Goal: Task Accomplishment & Management: Manage account settings

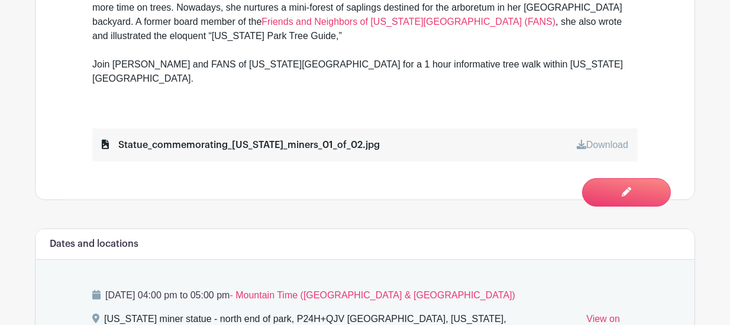
scroll to position [662, 0]
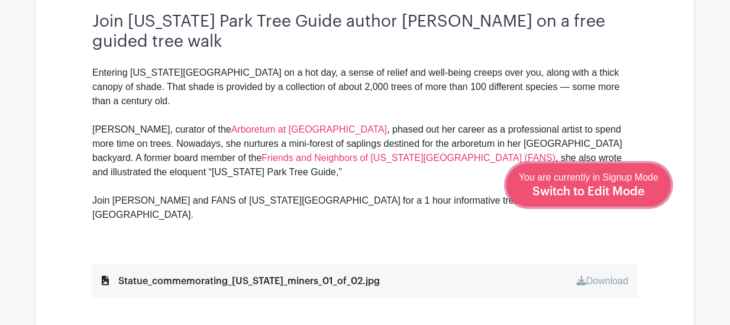
click at [605, 190] on span "Switch to Edit Mode" at bounding box center [588, 192] width 112 height 12
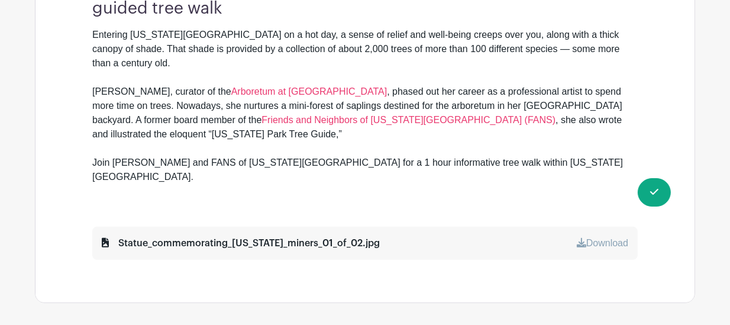
scroll to position [566, 0]
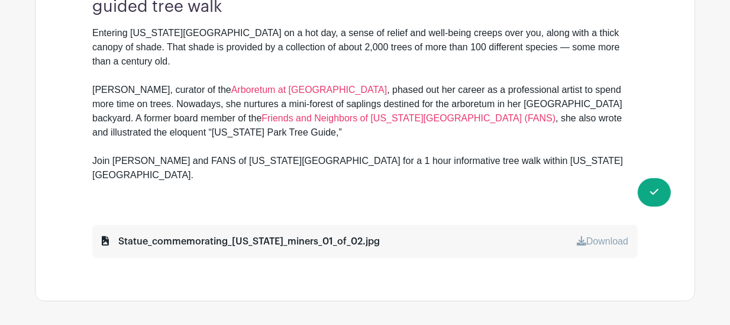
click at [589, 236] on link "Download" at bounding box center [602, 241] width 51 height 10
click at [406, 185] on div "Join [US_STATE] Park Tree Guide author [PERSON_NAME] on a free guided tree walk…" at bounding box center [365, 112] width 602 height 290
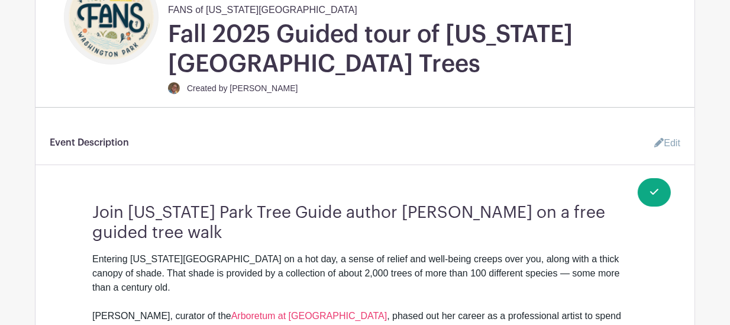
scroll to position [339, 0]
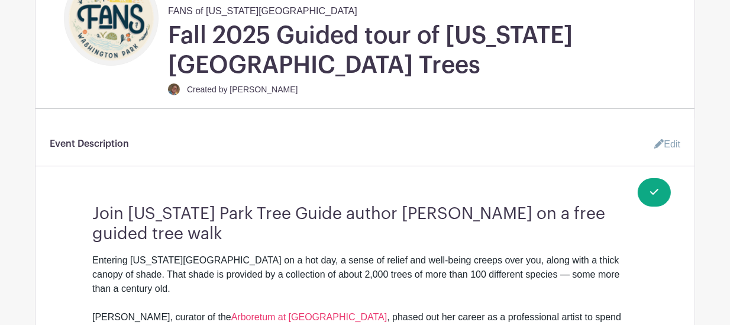
click at [664, 140] on link "Edit" at bounding box center [662, 144] width 35 height 24
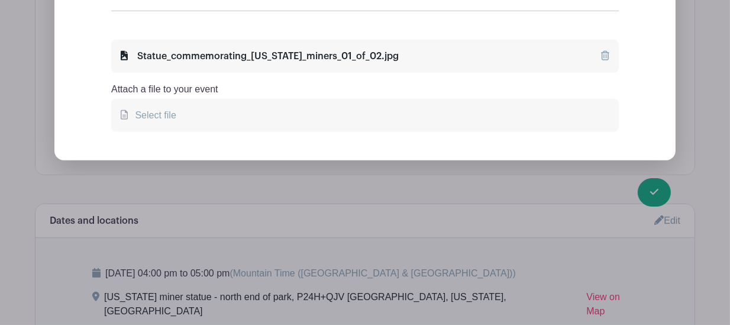
scroll to position [927, 0]
click at [150, 109] on span "Select file" at bounding box center [153, 114] width 46 height 10
click at [0, 0] on input "Select file" at bounding box center [0, 0] width 0 height 0
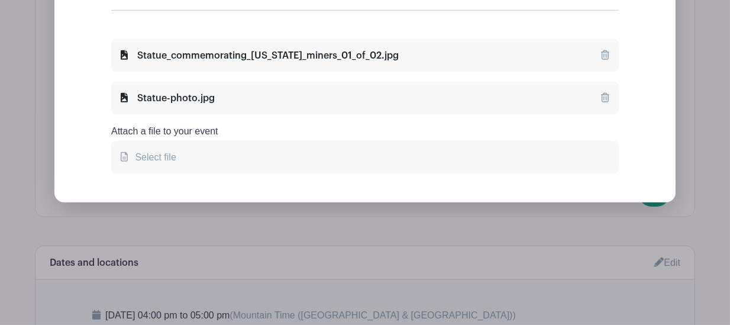
click at [605, 50] on icon at bounding box center [605, 54] width 8 height 9
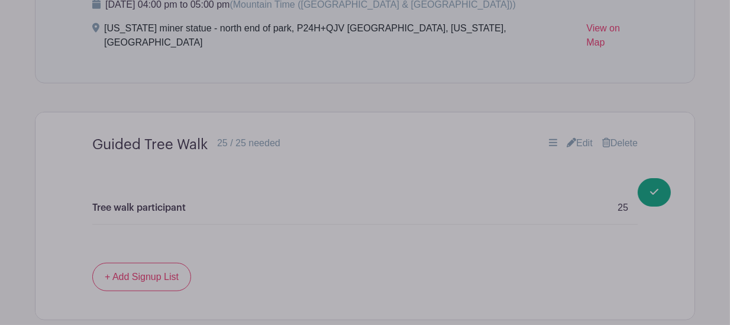
scroll to position [1199, 0]
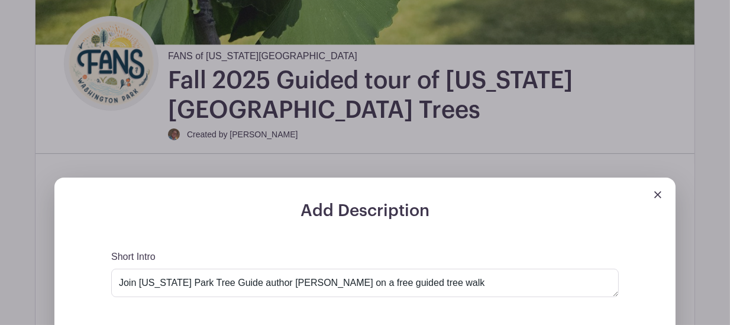
scroll to position [114, 0]
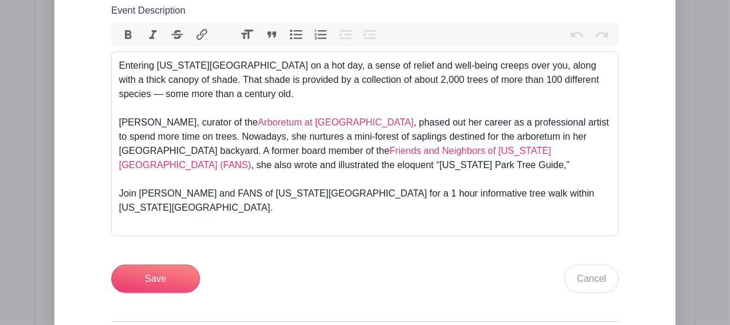
scroll to position [648, 0]
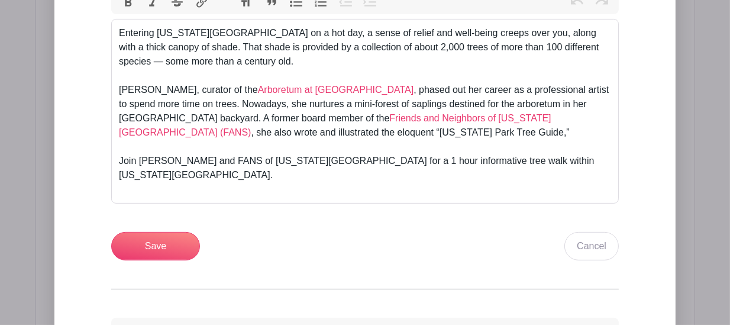
click at [146, 232] on input "Save" at bounding box center [155, 246] width 89 height 28
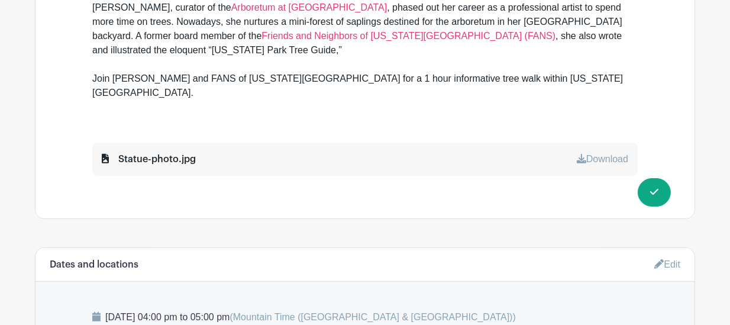
click at [650, 199] on div "You are currently in Edit Mode Switch to Signup Mode" at bounding box center [654, 199] width 8 height 0
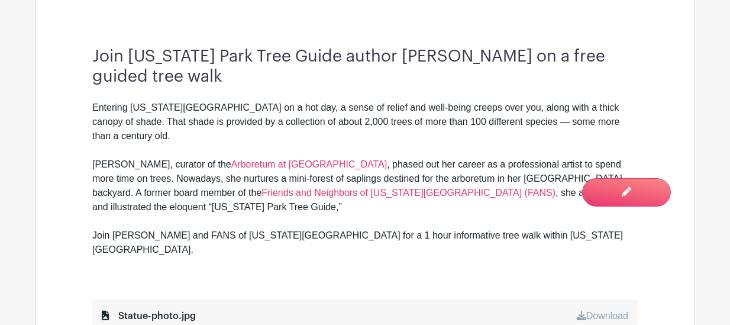
scroll to position [455, 0]
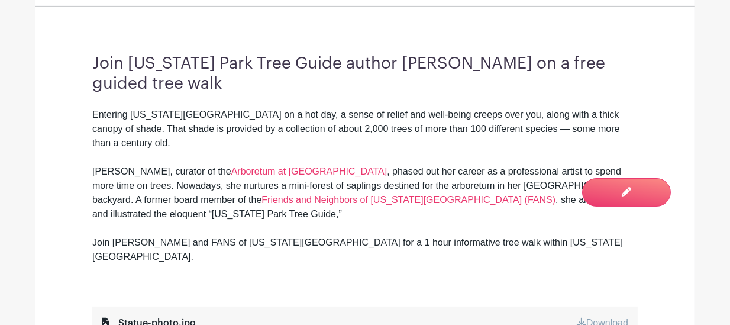
click at [0, 0] on span "Switch to Edit Mode" at bounding box center [0, 0] width 0 height 0
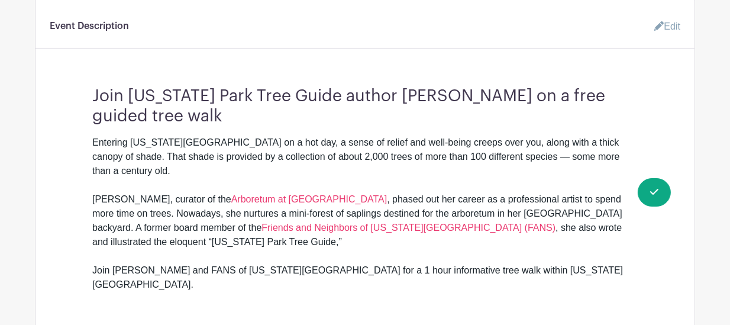
scroll to position [457, 0]
click at [535, 257] on div "Entering [US_STATE][GEOGRAPHIC_DATA] on a hot day, a sense of relief and well-b…" at bounding box center [364, 220] width 545 height 170
click at [536, 257] on div "Entering [US_STATE][GEOGRAPHIC_DATA] on a hot day, a sense of relief and well-b…" at bounding box center [364, 220] width 545 height 170
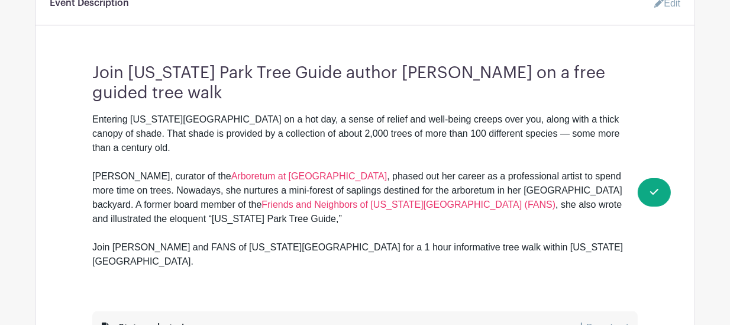
scroll to position [476, 0]
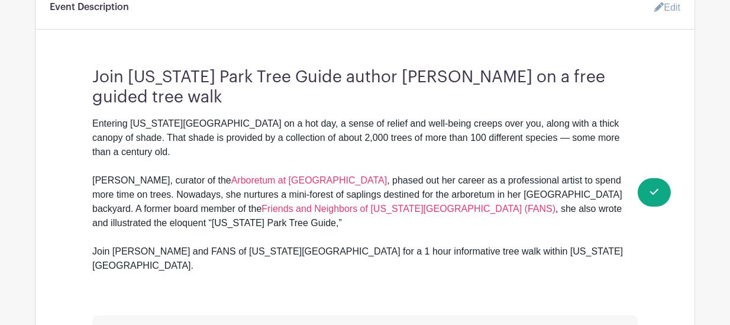
click at [669, 9] on link "Edit" at bounding box center [662, 8] width 35 height 24
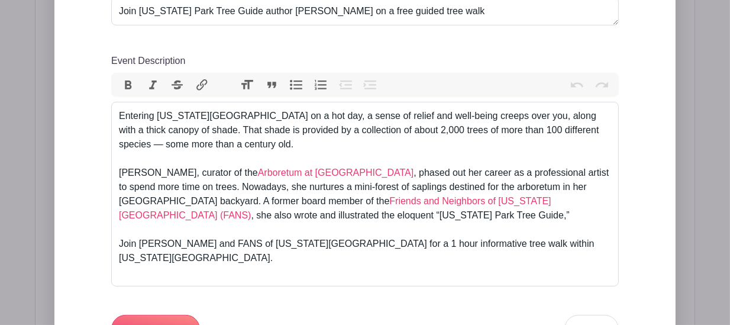
scroll to position [566, 0]
click at [578, 244] on div "Entering [US_STATE][GEOGRAPHIC_DATA] on a hot day, a sense of relief and well-b…" at bounding box center [365, 193] width 492 height 170
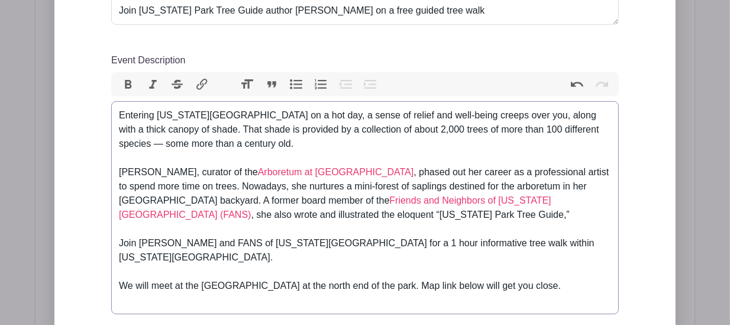
click at [202, 270] on div "Entering [US_STATE][GEOGRAPHIC_DATA] on a hot day, a sense of relief and well-b…" at bounding box center [365, 207] width 492 height 199
type trix-editor "<div>Entering [US_STATE][GEOGRAPHIC_DATA] on a hot day, a sense of relief and w…"
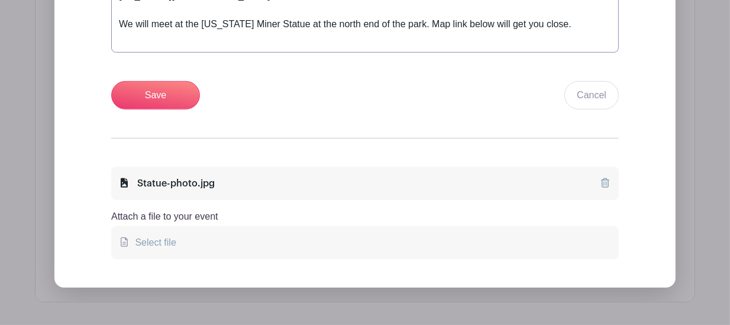
scroll to position [825, 0]
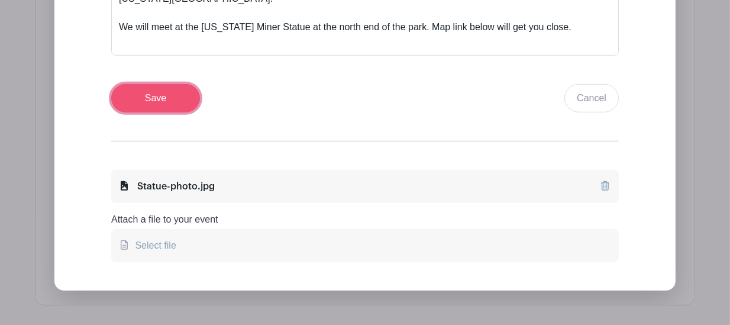
click at [159, 84] on input "Save" at bounding box center [155, 98] width 89 height 28
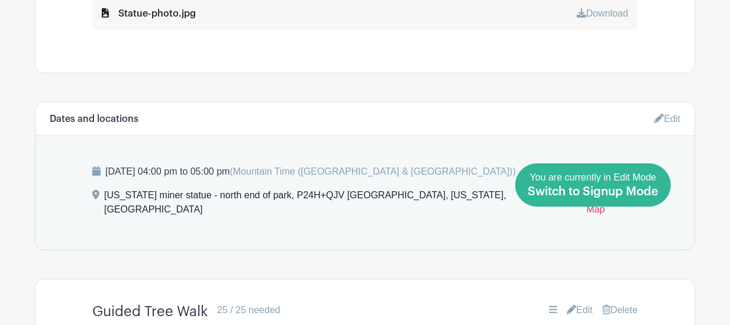
click at [646, 199] on link "Done Editing You are currently in Edit Mode Switch to Signup Mode" at bounding box center [593, 184] width 156 height 43
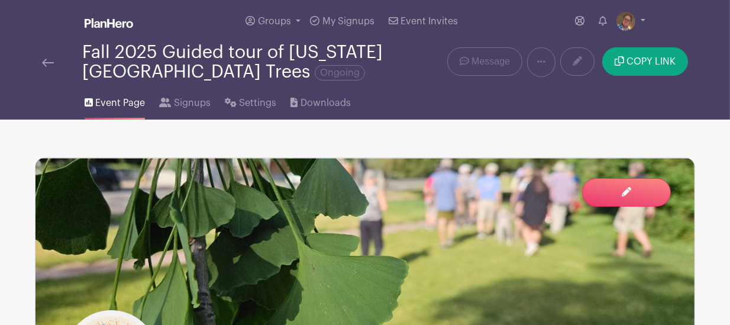
click at [112, 106] on span "Event Page" at bounding box center [120, 103] width 50 height 14
click at [247, 107] on span "Settings" at bounding box center [257, 103] width 37 height 14
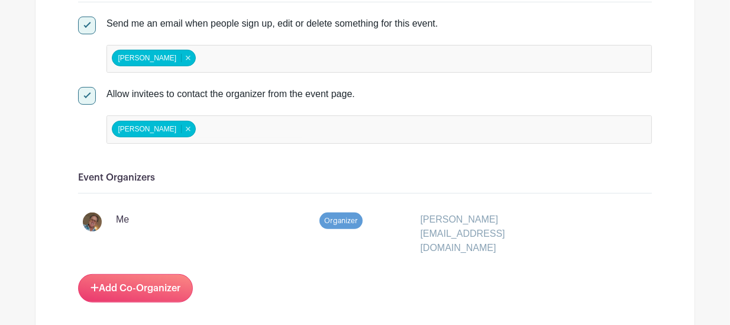
scroll to position [592, 0]
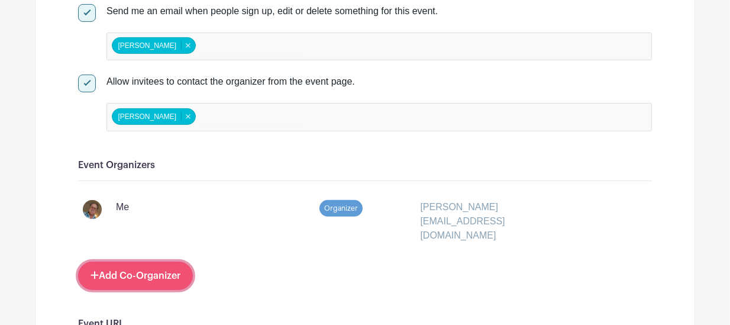
click at [164, 261] on link "Add Co-Organizer" at bounding box center [135, 275] width 115 height 28
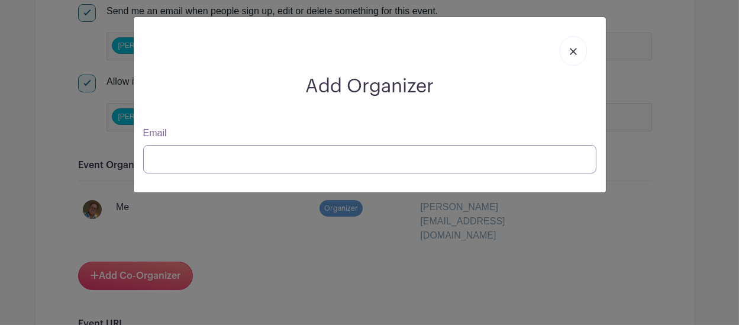
click at [189, 163] on input "Email" at bounding box center [369, 159] width 453 height 28
drag, startPoint x: 190, startPoint y: 172, endPoint x: 137, endPoint y: 162, distance: 53.5
click at [137, 162] on div "Email marc" at bounding box center [369, 149] width 467 height 47
paste input ".linit@gmail.com"
type input "marc.linit@gmail.com"
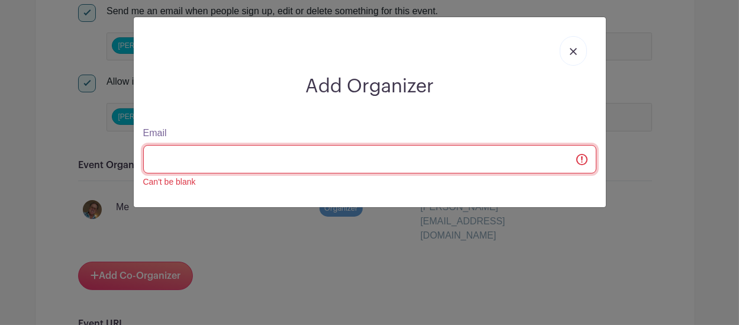
click at [254, 161] on input "Email" at bounding box center [369, 159] width 453 height 28
paste input "marc.linit@gmail.com"
type input "marc.linit@gmail.com"
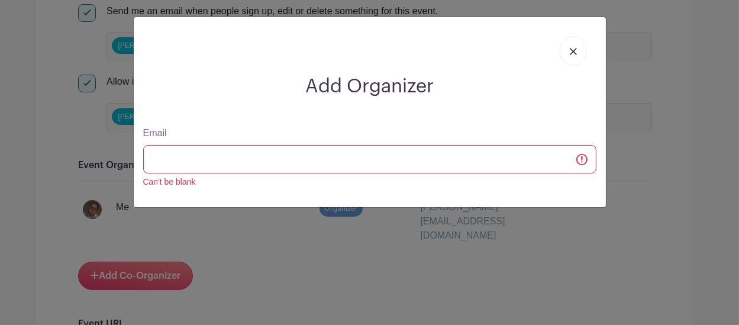
click at [569, 59] on link at bounding box center [573, 51] width 27 height 30
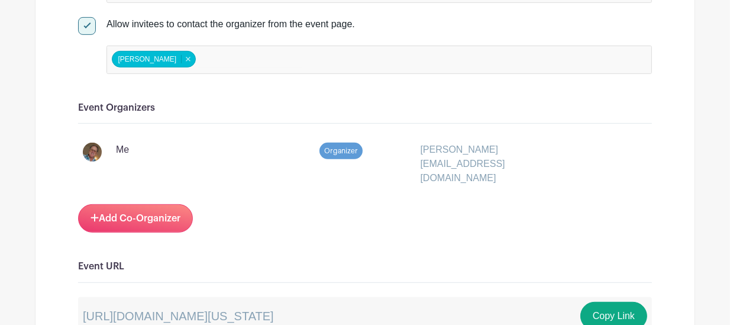
scroll to position [651, 0]
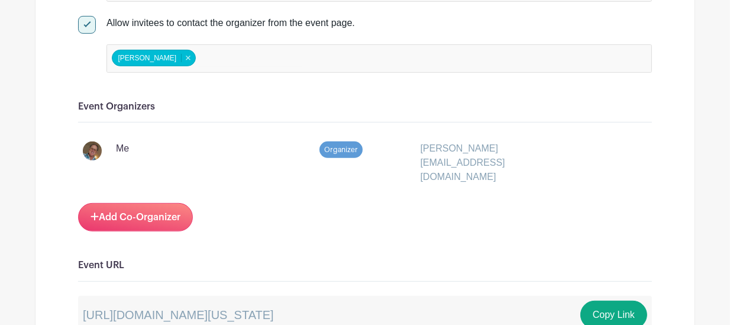
click at [162, 215] on link "Add Co-Organizer" at bounding box center [135, 217] width 115 height 28
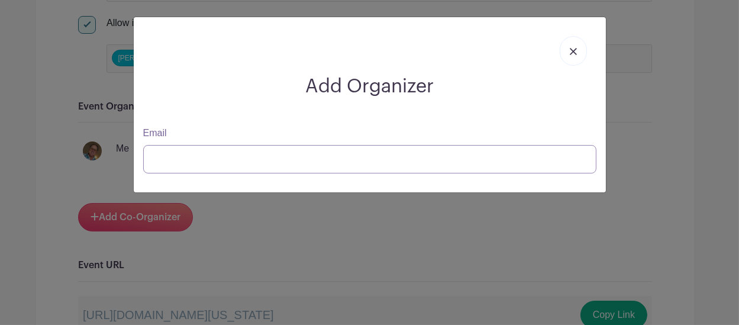
click at [206, 153] on input "Email" at bounding box center [369, 159] width 453 height 28
paste input "marc.linit@gmail.com"
type input "marc.linit@gmail.com"
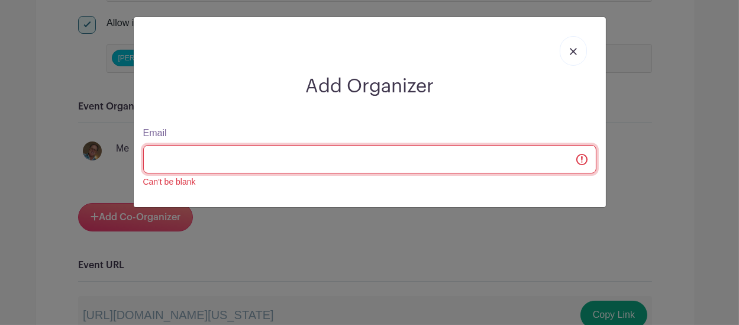
click at [162, 157] on input "Email" at bounding box center [369, 159] width 453 height 28
paste input "marc.linit@gmail.com"
type input "marc.linit@gmail.com"
click at [169, 163] on input "Email" at bounding box center [369, 159] width 453 height 28
type input "marc.linit@gmail.com"
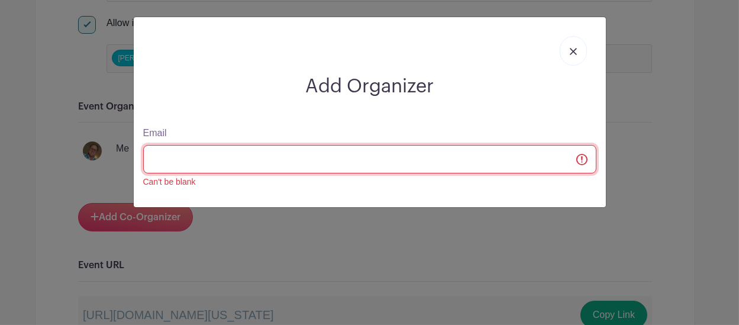
click at [579, 160] on input "Email" at bounding box center [369, 159] width 453 height 28
click at [509, 172] on input "Email" at bounding box center [369, 159] width 453 height 28
type input "marc.linit@gmail.com"
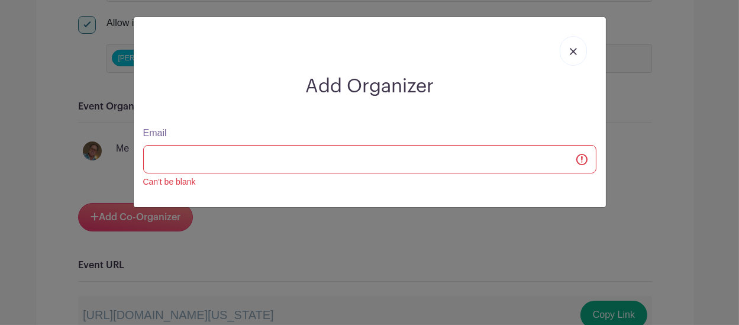
click at [578, 56] on link at bounding box center [573, 51] width 27 height 30
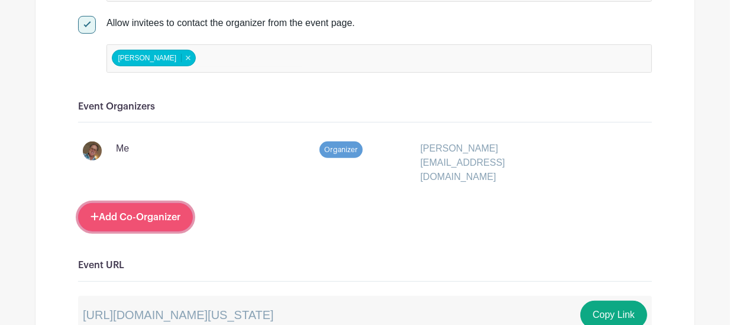
click at [184, 203] on link "Add Co-Organizer" at bounding box center [135, 217] width 115 height 28
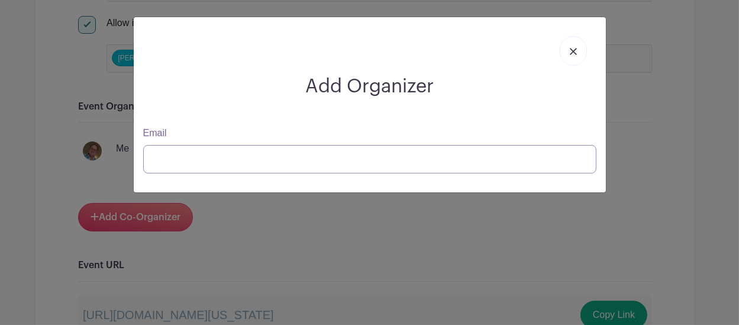
click at [191, 168] on input "Email" at bounding box center [369, 159] width 453 height 28
paste input "marc.linit@gmail.com"
type input "marc.linit@gmail.com"
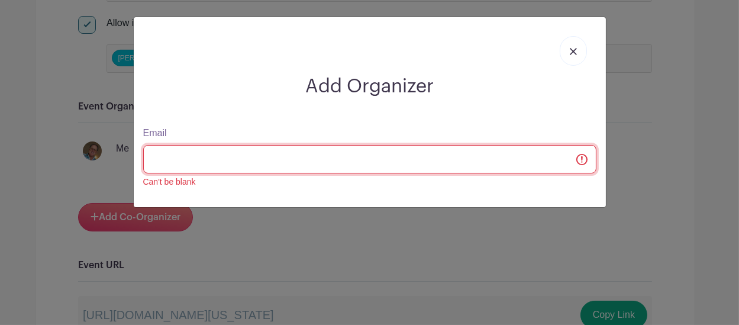
click at [191, 168] on input "Email" at bounding box center [369, 159] width 453 height 28
type input "marc.linit@g"
click at [182, 160] on input "Email" at bounding box center [369, 159] width 453 height 28
type input "marc.linit@gmail.c"
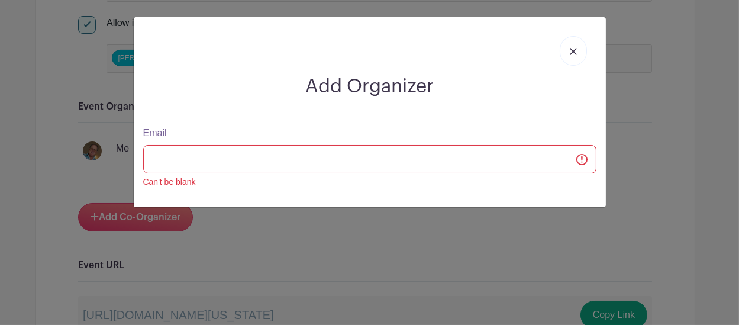
click at [574, 50] on img at bounding box center [573, 51] width 7 height 7
